Goal: Use online tool/utility: Utilize a website feature to perform a specific function

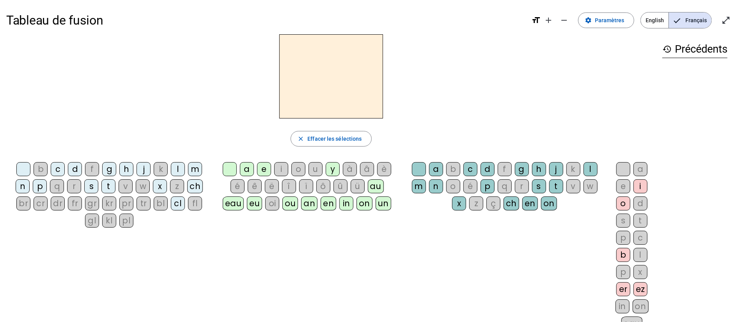
click at [275, 166] on div "i" at bounding box center [281, 169] width 14 height 14
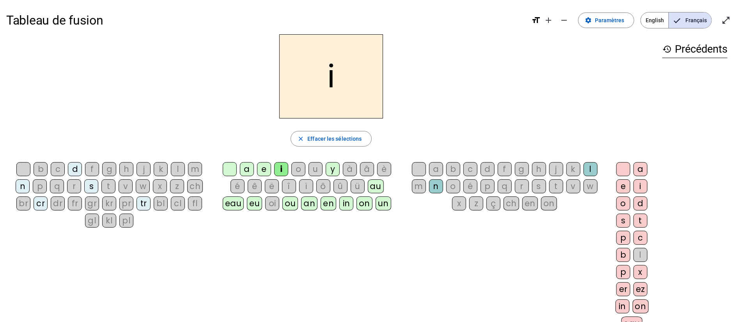
click at [450, 172] on div "b" at bounding box center [453, 169] width 14 height 14
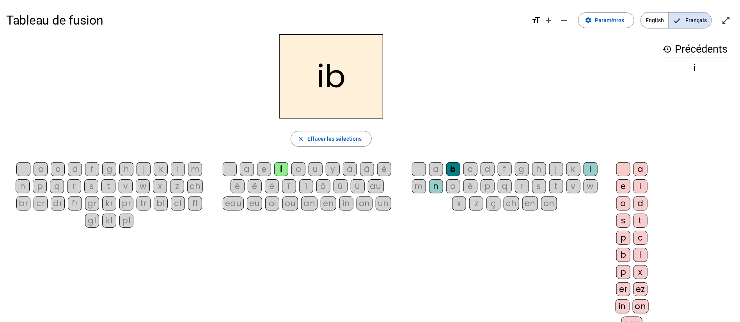
click at [636, 170] on div "a" at bounding box center [640, 169] width 14 height 14
click at [636, 308] on div "on" at bounding box center [640, 306] width 16 height 14
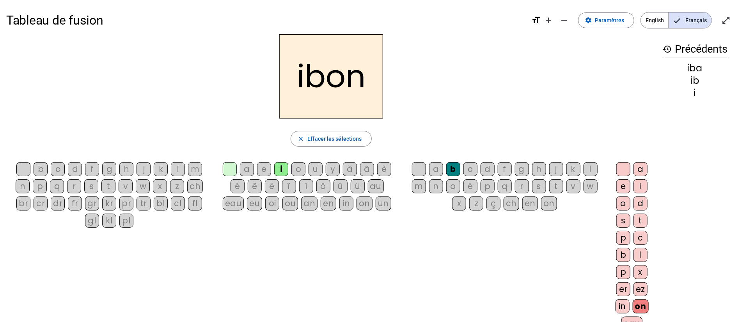
click at [491, 171] on div "d" at bounding box center [487, 169] width 14 height 14
click at [299, 172] on div "o" at bounding box center [298, 169] width 14 height 14
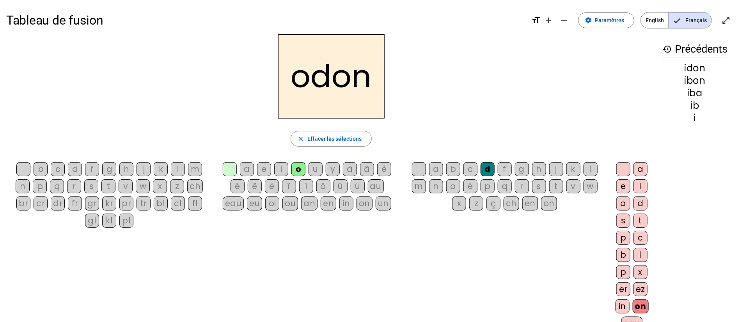
click at [540, 189] on div "s" at bounding box center [539, 186] width 14 height 14
click at [248, 172] on div "a" at bounding box center [247, 169] width 14 height 14
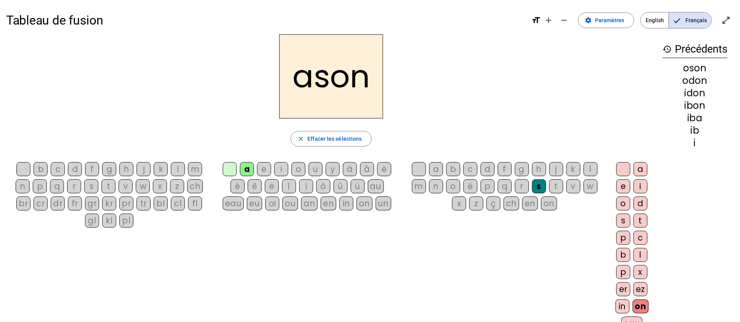
click at [270, 202] on div "oi" at bounding box center [272, 204] width 14 height 14
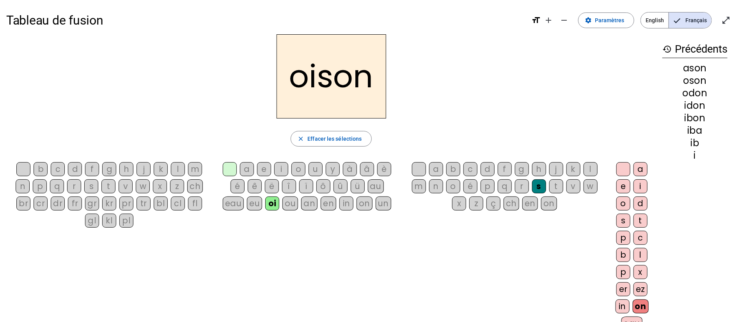
click at [440, 225] on div "b c d f g h j k l m n p q r s t v w x z ch br cr dr fr gr kr pr tr bl cl fl gl …" at bounding box center [331, 248] width 650 height 178
click at [465, 186] on div "é" at bounding box center [470, 186] width 14 height 14
click at [487, 187] on div "p" at bounding box center [487, 186] width 14 height 14
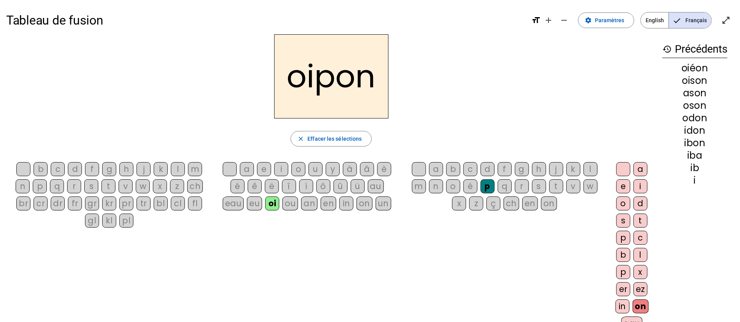
click at [620, 307] on div "in" at bounding box center [622, 306] width 14 height 14
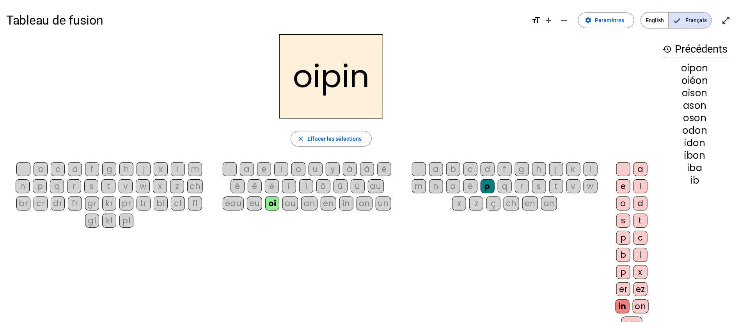
click at [292, 203] on div "ou" at bounding box center [290, 204] width 16 height 14
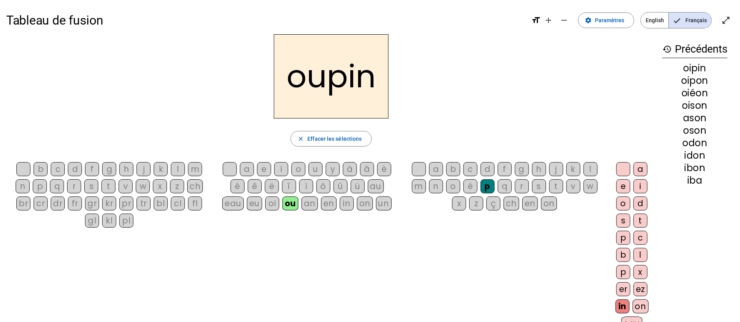
click at [511, 207] on div "ch" at bounding box center [511, 204] width 16 height 14
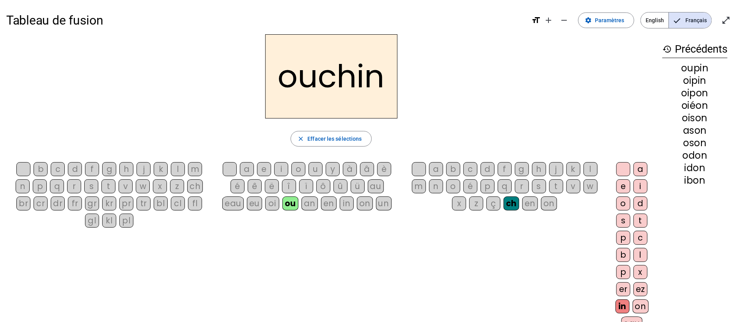
click at [639, 167] on div "a" at bounding box center [640, 169] width 14 height 14
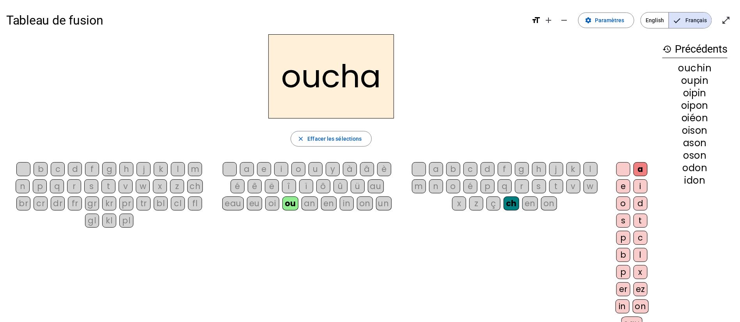
click at [194, 170] on div "m" at bounding box center [195, 169] width 14 height 14
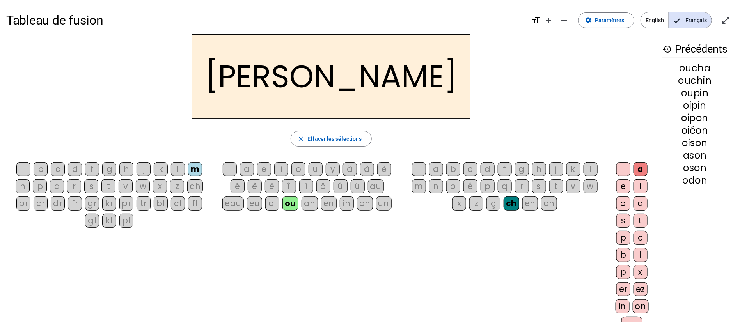
click at [195, 200] on div "fl" at bounding box center [195, 204] width 14 height 14
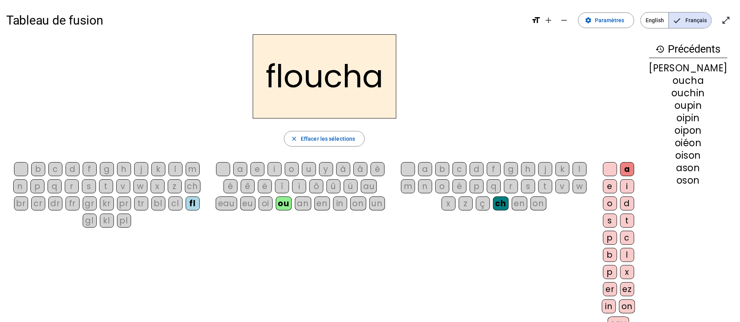
click at [177, 203] on div "cl" at bounding box center [175, 204] width 14 height 14
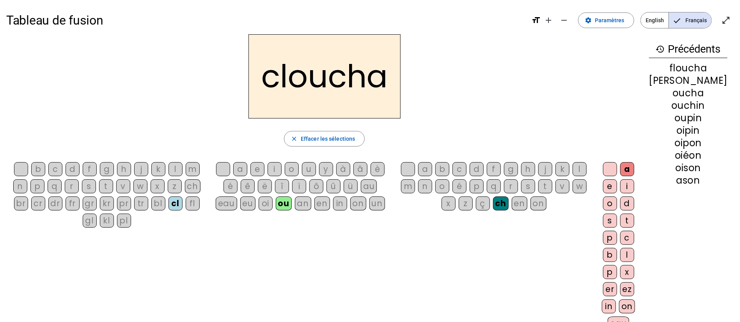
click at [195, 187] on div "ch" at bounding box center [193, 186] width 16 height 14
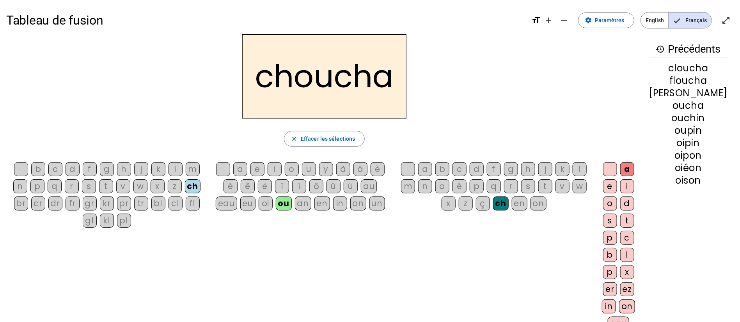
click at [76, 203] on div "fr" at bounding box center [73, 204] width 14 height 14
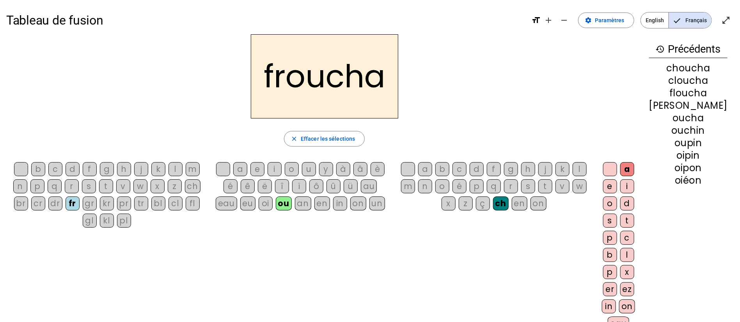
click at [616, 308] on div "in" at bounding box center [609, 306] width 14 height 14
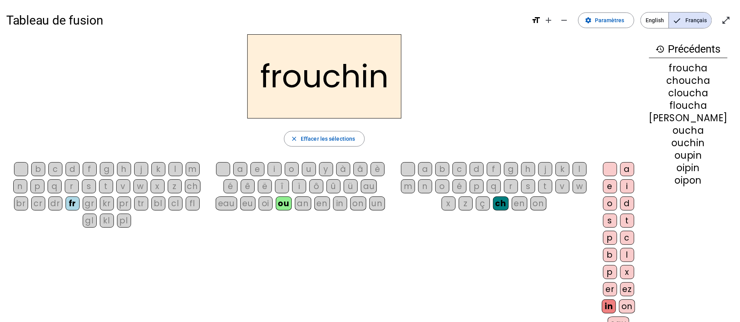
click at [329, 203] on div "en" at bounding box center [322, 204] width 16 height 14
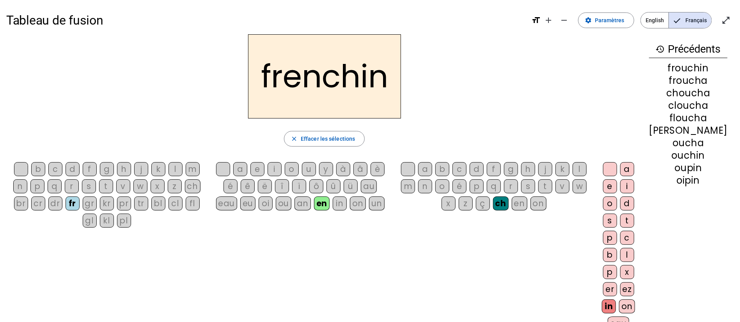
click at [234, 208] on div "eau" at bounding box center [226, 204] width 21 height 14
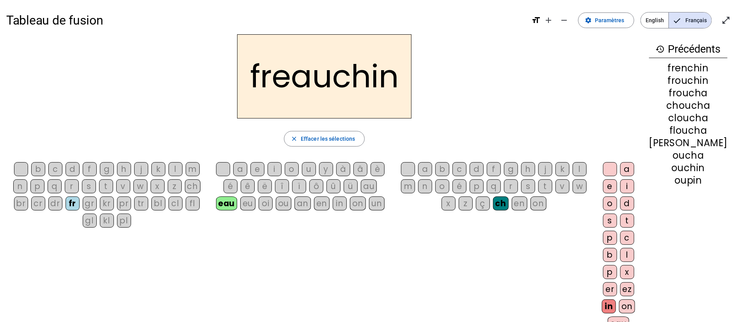
click at [127, 204] on div "pr" at bounding box center [124, 204] width 14 height 14
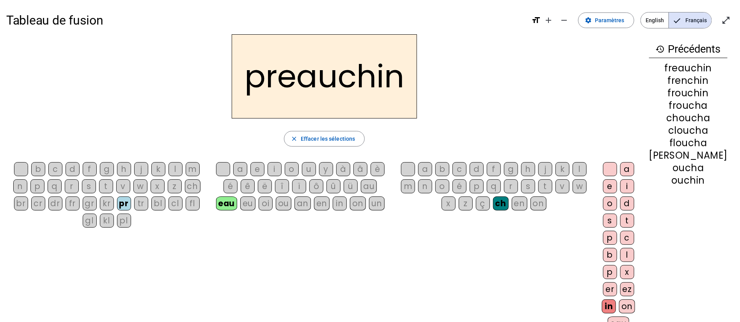
click at [92, 170] on div "f" at bounding box center [90, 169] width 14 height 14
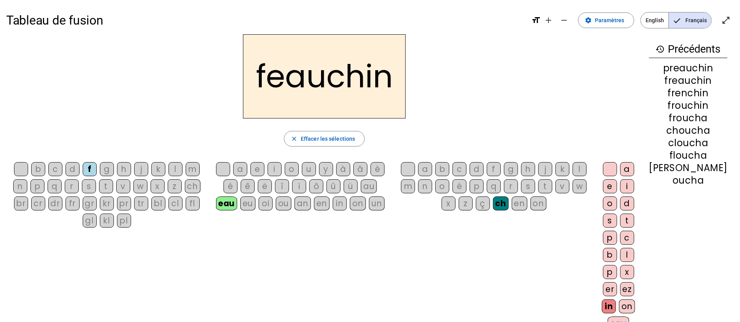
click at [375, 189] on div "au" at bounding box center [369, 186] width 16 height 14
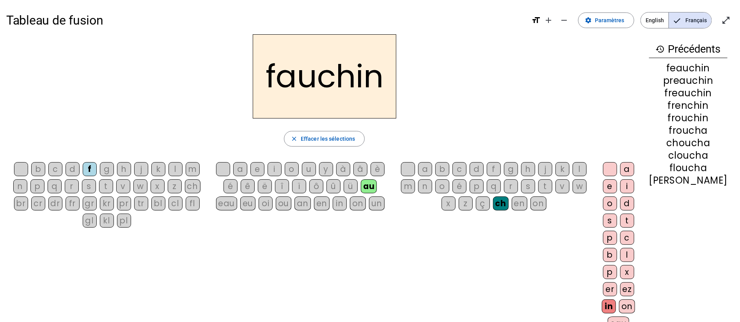
click at [346, 205] on div "in" at bounding box center [340, 204] width 14 height 14
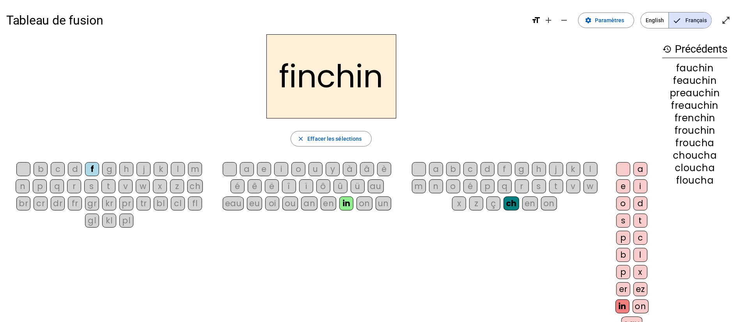
click at [520, 187] on div "r" at bounding box center [522, 186] width 14 height 14
